Goal: Task Accomplishment & Management: Manage account settings

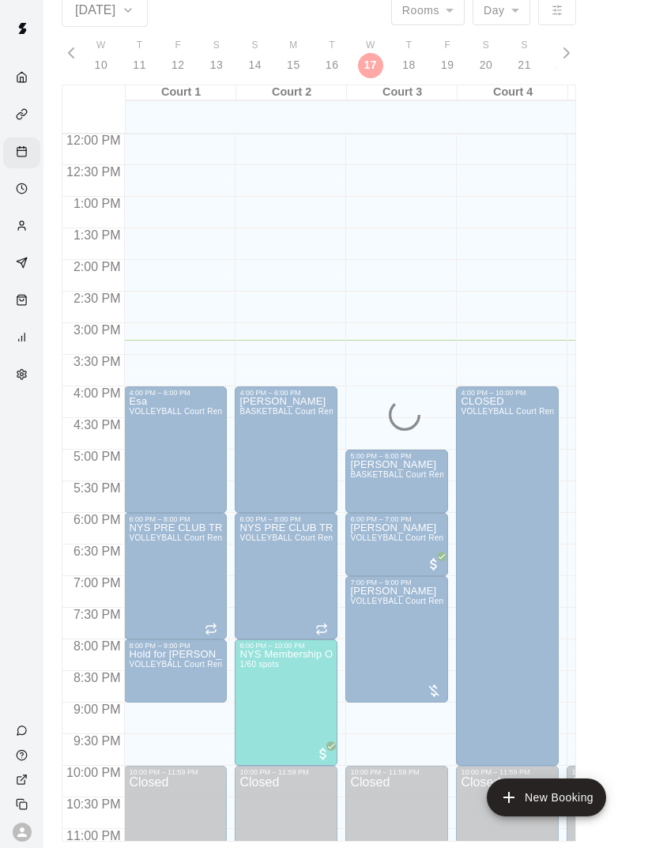
scroll to position [760, 0]
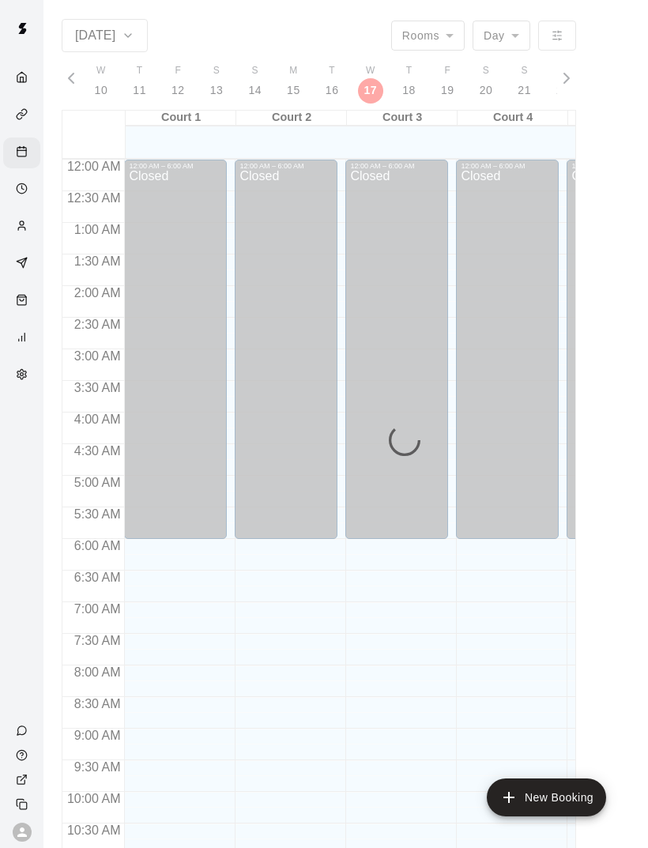
scroll to position [712, 0]
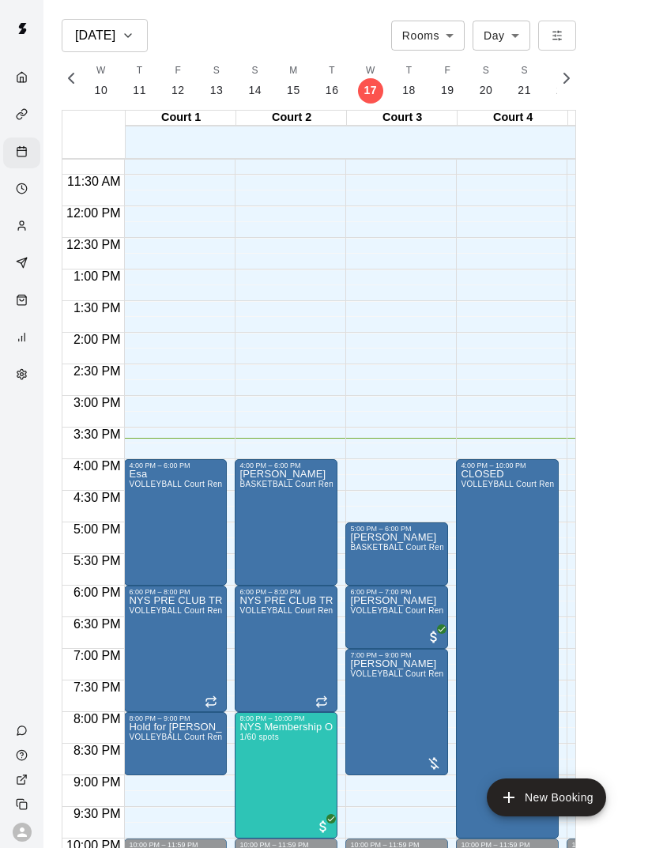
click at [259, 773] on img "edit" at bounding box center [257, 777] width 18 height 18
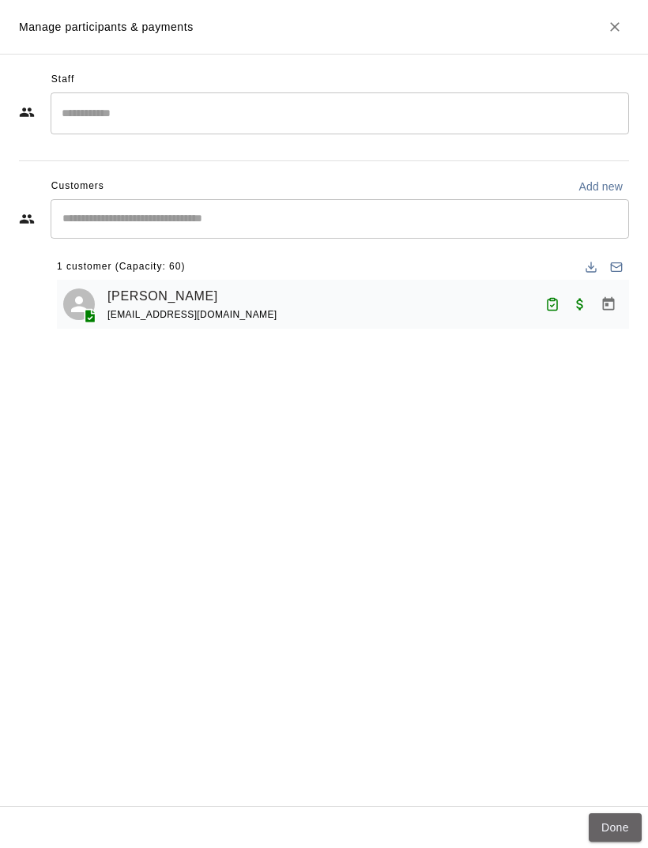
click at [619, 841] on button "Done" at bounding box center [615, 828] width 53 height 29
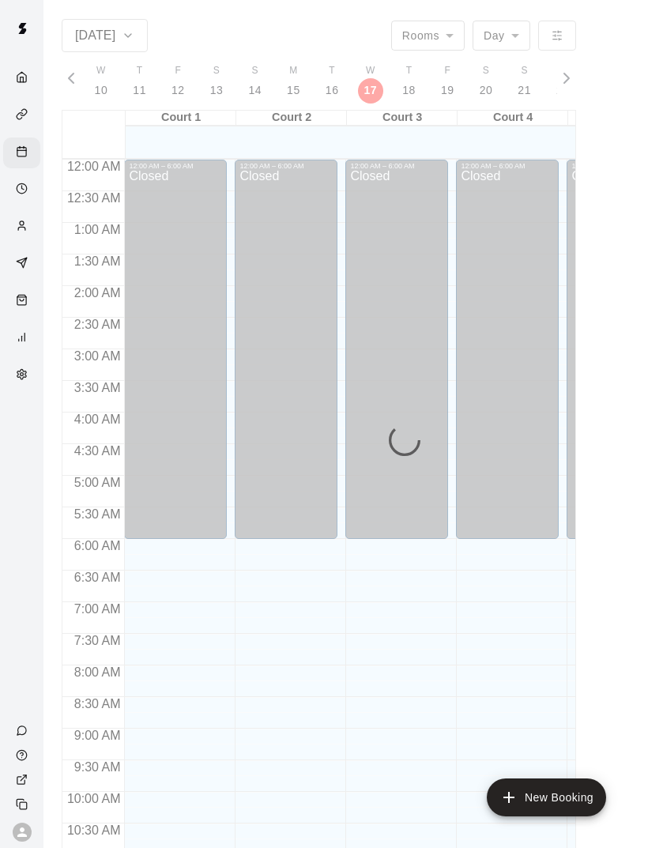
scroll to position [712, 0]
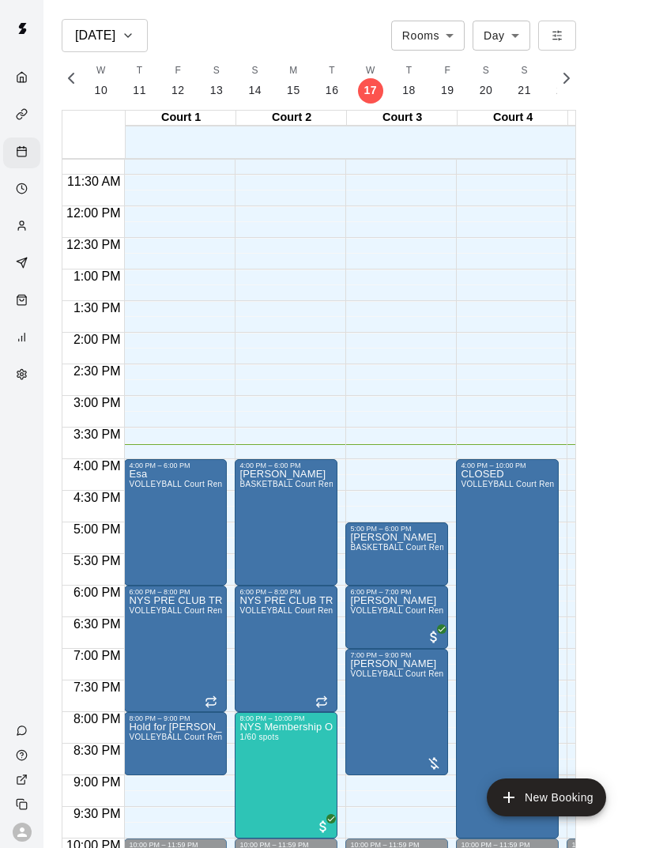
click at [145, 527] on img "edit" at bounding box center [146, 524] width 18 height 18
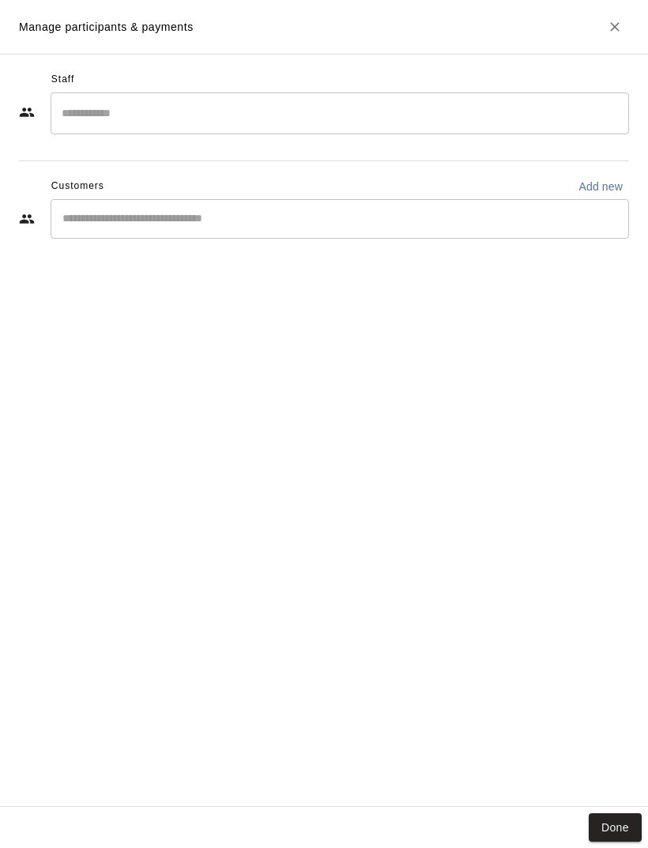
click at [589, 844] on div "Done" at bounding box center [324, 828] width 648 height 42
click at [579, 821] on div "Done" at bounding box center [324, 828] width 648 height 42
click at [620, 818] on button "Done" at bounding box center [615, 828] width 53 height 29
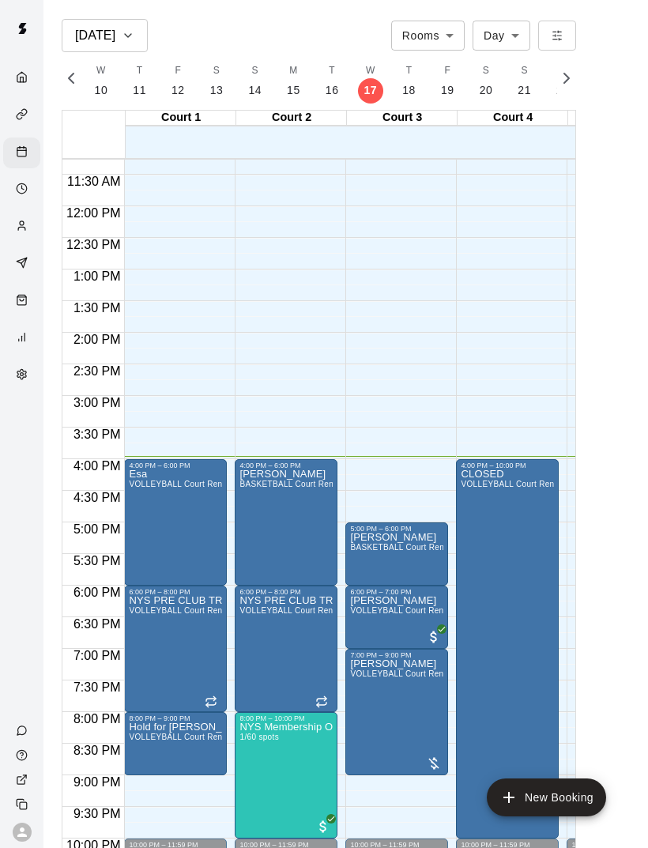
click at [251, 522] on img "edit" at bounding box center [257, 524] width 18 height 18
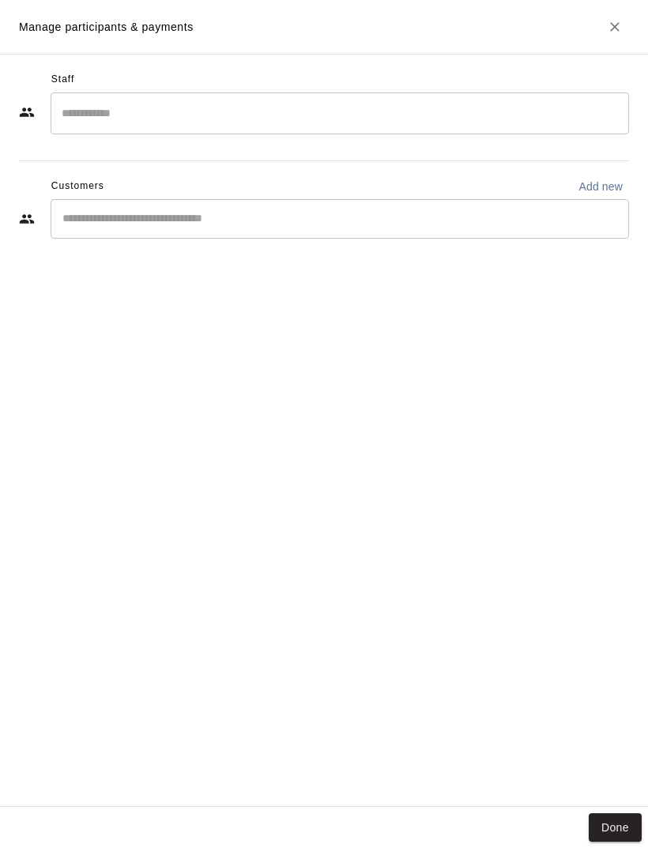
click at [604, 804] on div "Staff ​ Customers Add new ​" at bounding box center [324, 431] width 648 height 754
click at [607, 841] on button "Done" at bounding box center [615, 828] width 53 height 29
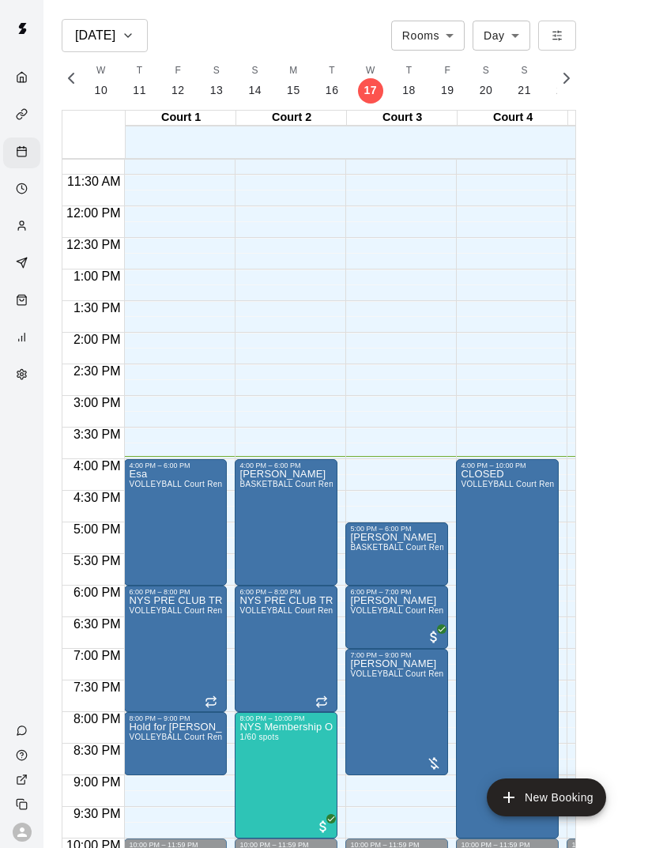
click at [607, 841] on main "Sep 17 Rooms ***** ​ Day *** ​ F 14 S 15 S 16 M 17 T 18 W 19 T 20 F 21 S 22 S 2…" at bounding box center [346, 443] width 592 height 848
click at [237, 547] on div "4:00 PM – 6:00 PM Tiana Vance BASKETBALL Court Rental (Everyday After 3 pm and …" at bounding box center [286, 522] width 103 height 127
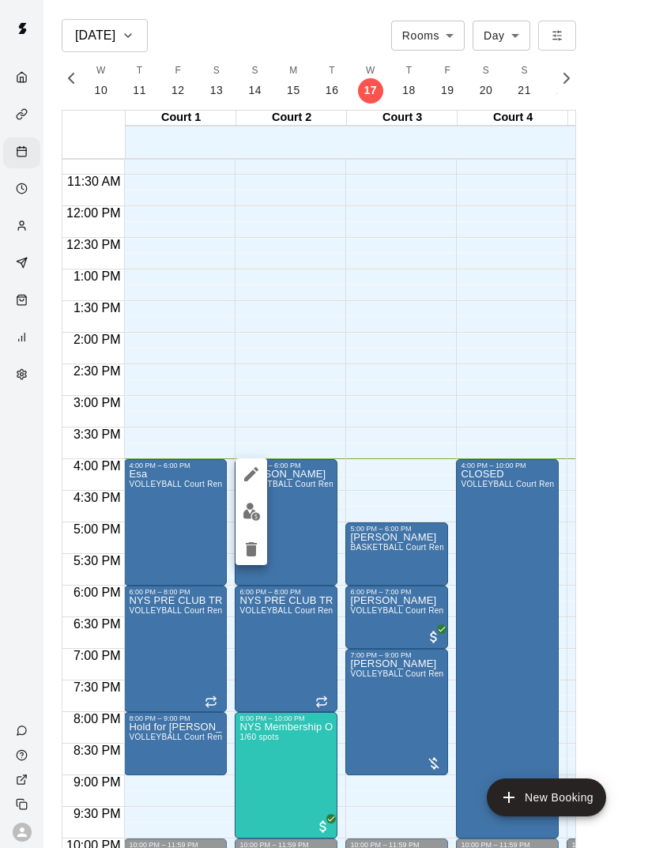
click at [251, 513] on img "edit" at bounding box center [252, 512] width 18 height 18
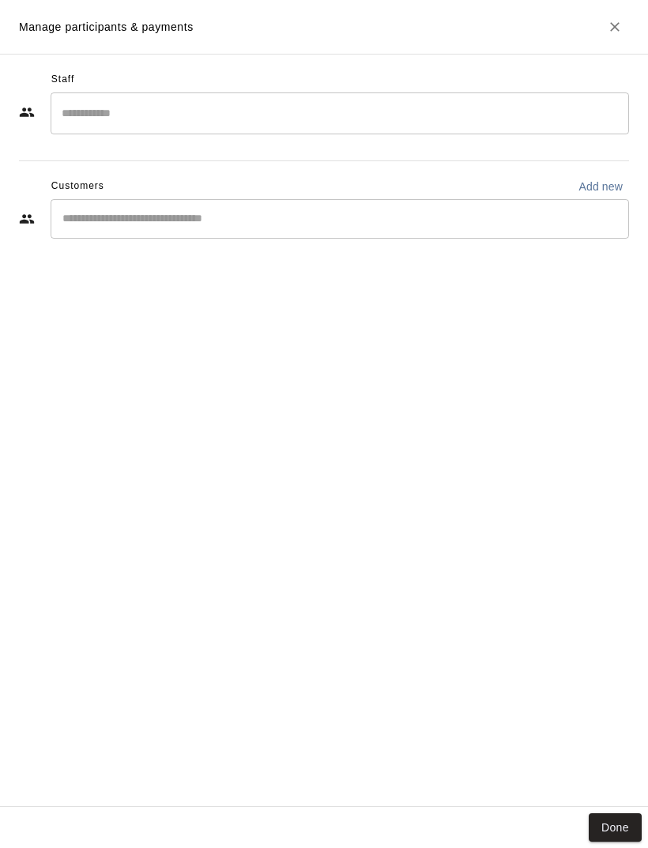
click at [628, 830] on button "Done" at bounding box center [615, 828] width 53 height 29
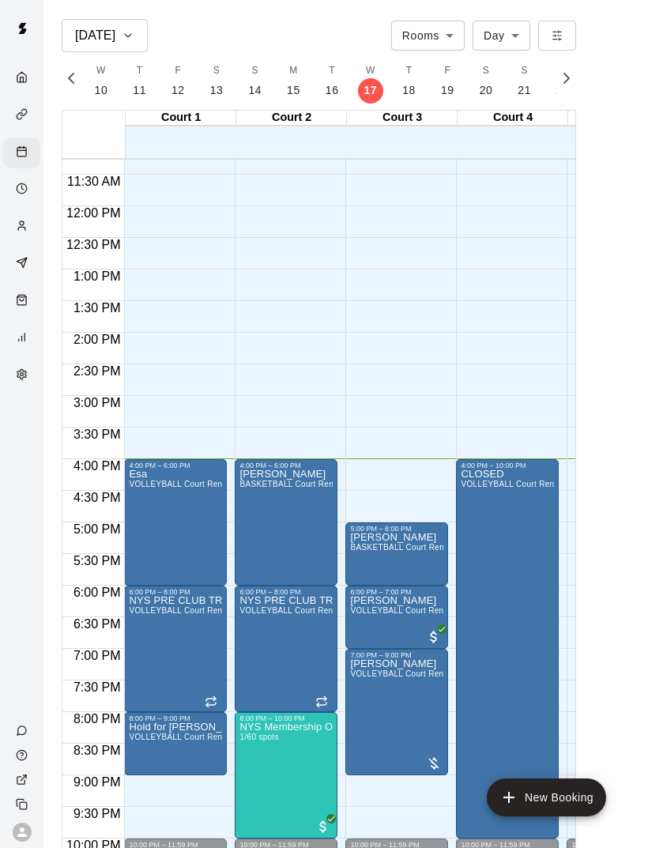
click at [147, 522] on img "edit" at bounding box center [146, 524] width 18 height 18
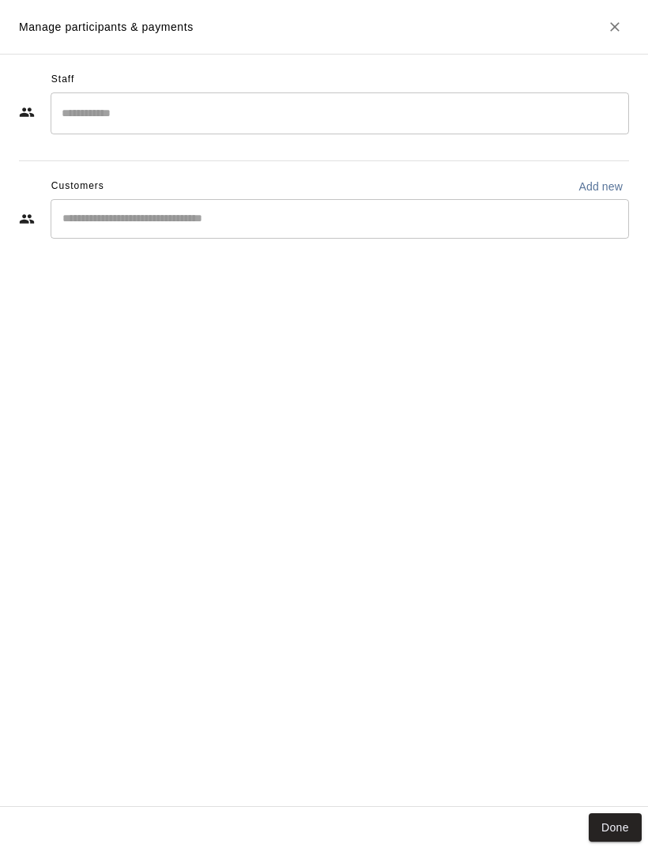
click at [592, 834] on button "Done" at bounding box center [615, 828] width 53 height 29
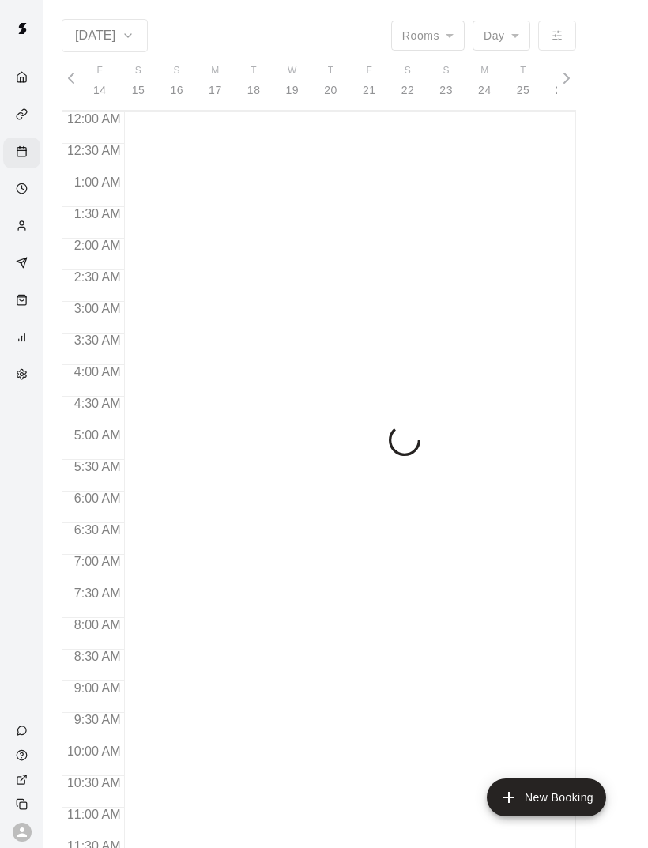
scroll to position [0, 6730]
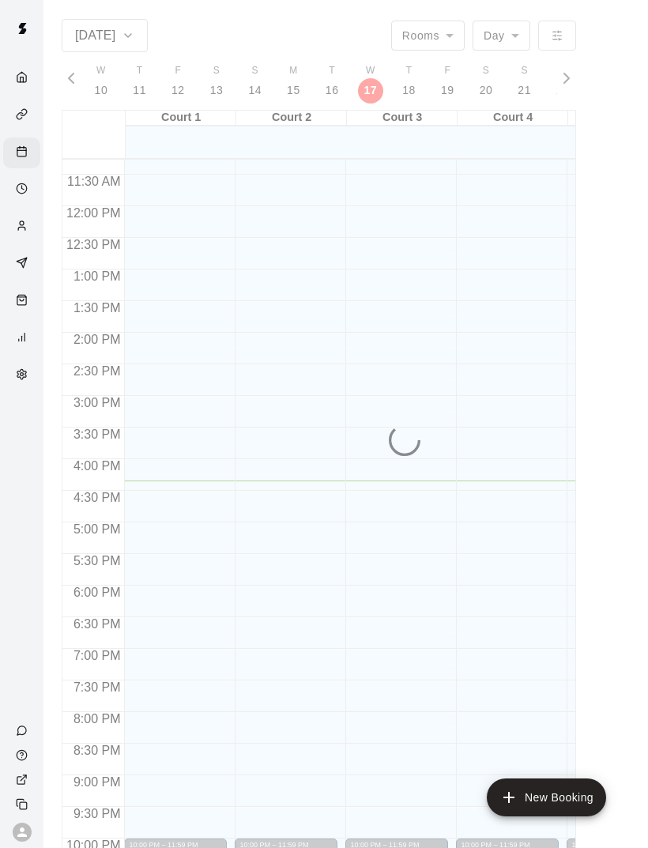
scroll to position [712, 0]
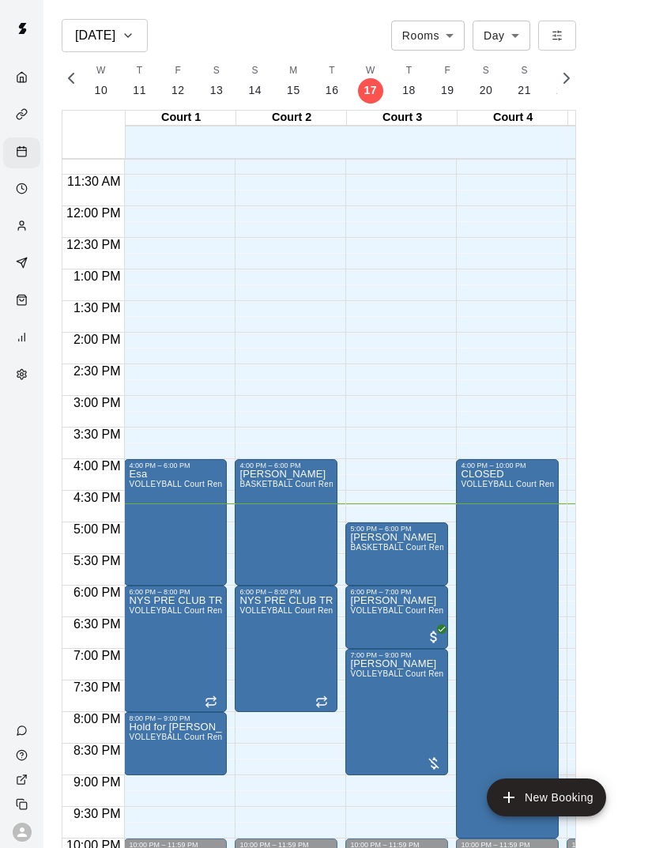
click at [402, 552] on span "BASKETBALL Court Rental (Everyday After 3 pm and All Day Weekends)" at bounding box center [487, 547] width 274 height 9
click at [376, 594] on img "edit" at bounding box center [367, 597] width 18 height 18
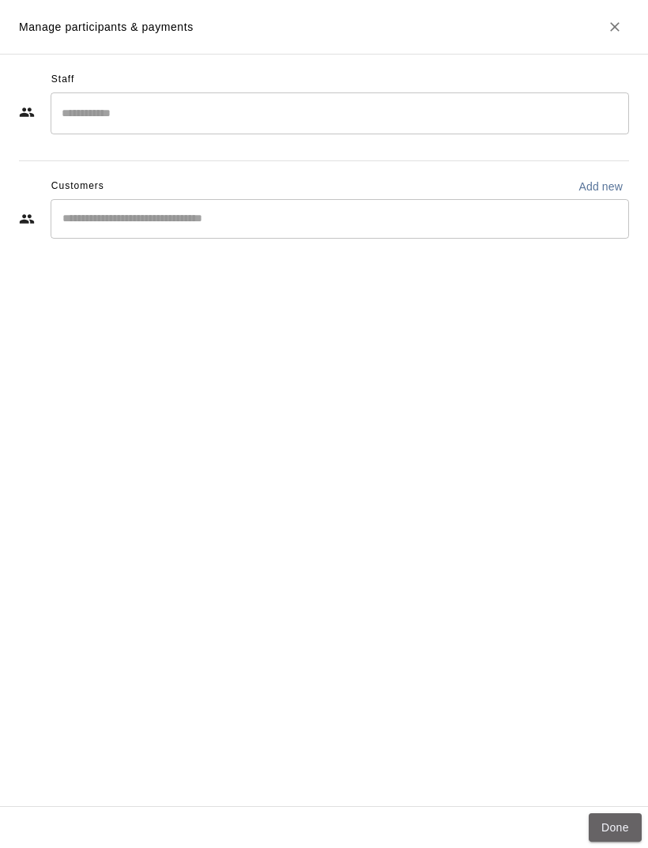
click at [599, 841] on button "Done" at bounding box center [615, 828] width 53 height 29
